Goal: Task Accomplishment & Management: Manage account settings

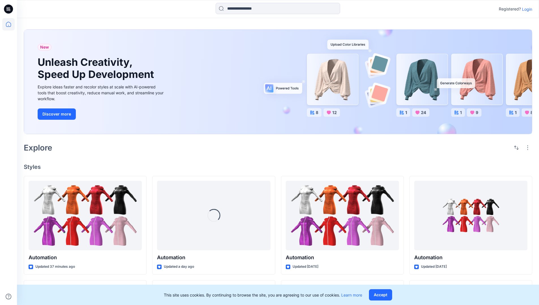
click at [525, 9] on p "Login" at bounding box center [527, 9] width 10 height 6
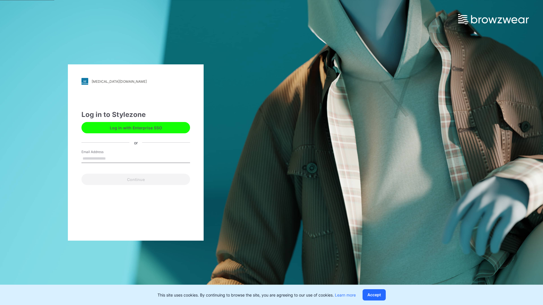
click at [112, 158] on input "Email Address" at bounding box center [135, 159] width 109 height 8
type input "**********"
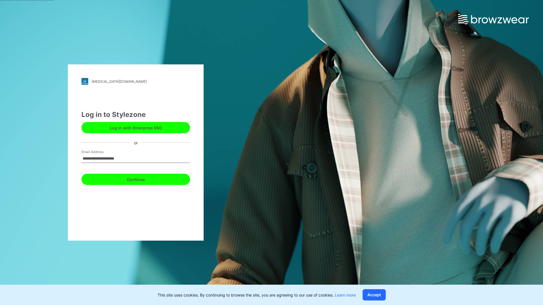
click at [142, 179] on button "Continue" at bounding box center [135, 179] width 109 height 11
